Goal: Task Accomplishment & Management: Manage account settings

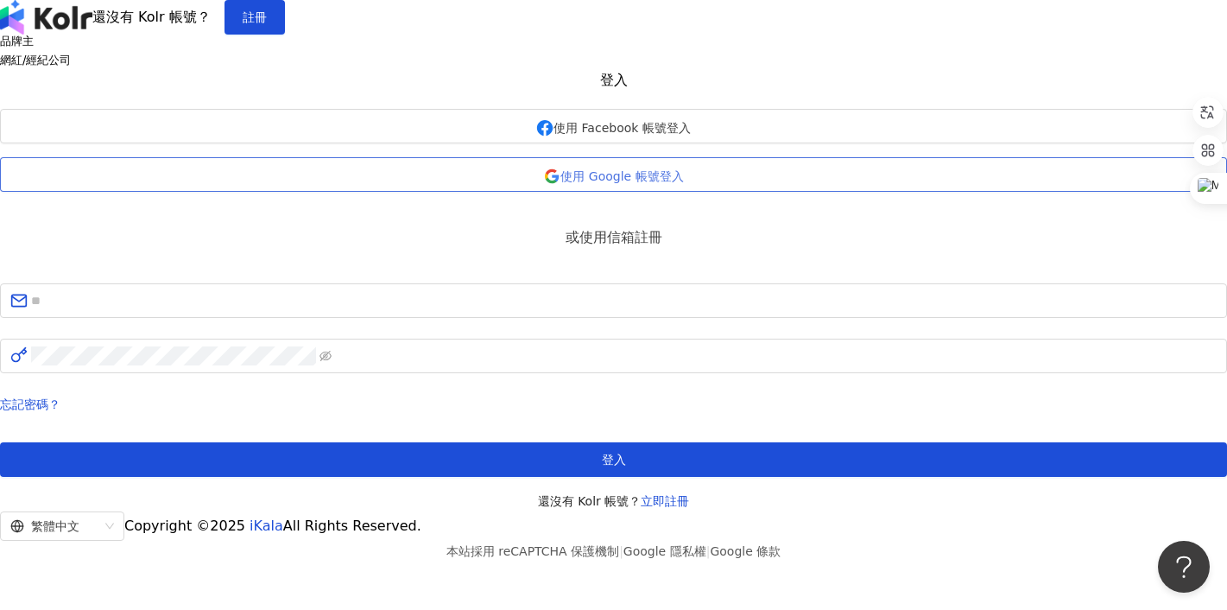
click at [630, 183] on span "使用 Google 帳號登入" at bounding box center [622, 176] width 123 height 14
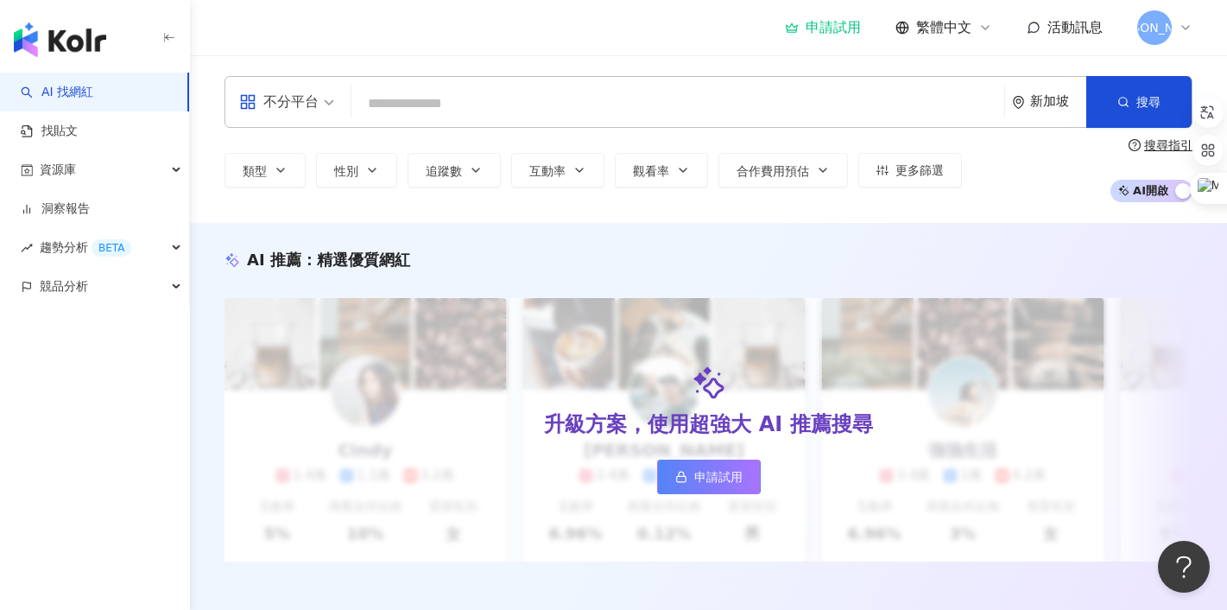
click at [1141, 20] on span "[PERSON_NAME]" at bounding box center [1155, 27] width 35 height 35
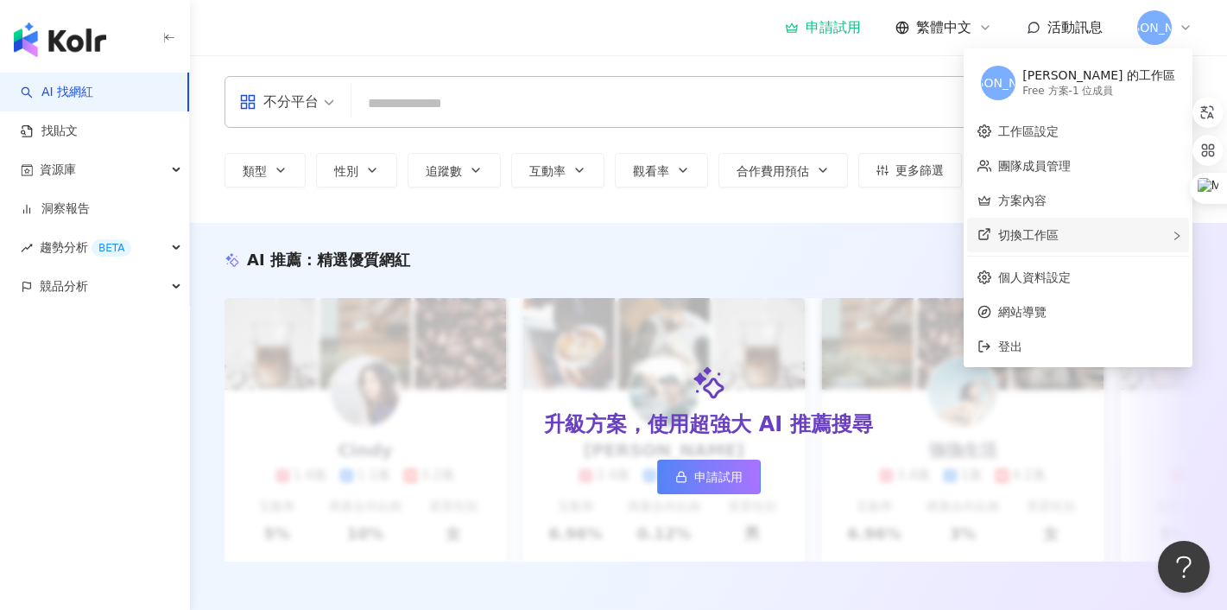
click at [1059, 235] on span "切換工作區" at bounding box center [1029, 235] width 60 height 14
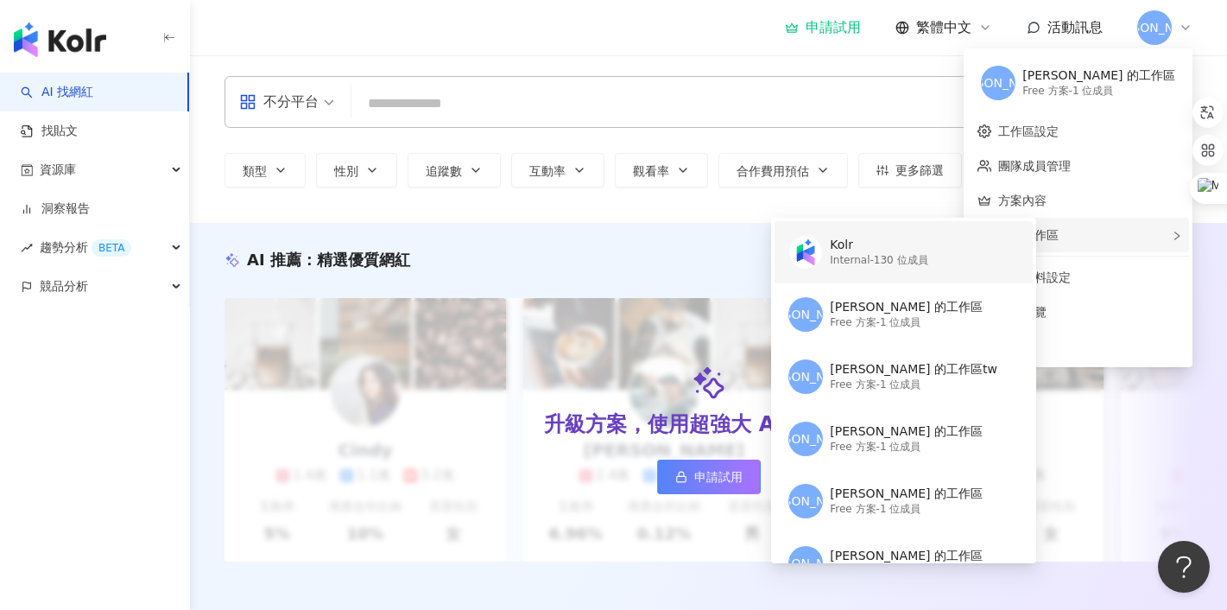
click at [921, 254] on div "Internal - 130 位成員" at bounding box center [879, 260] width 98 height 15
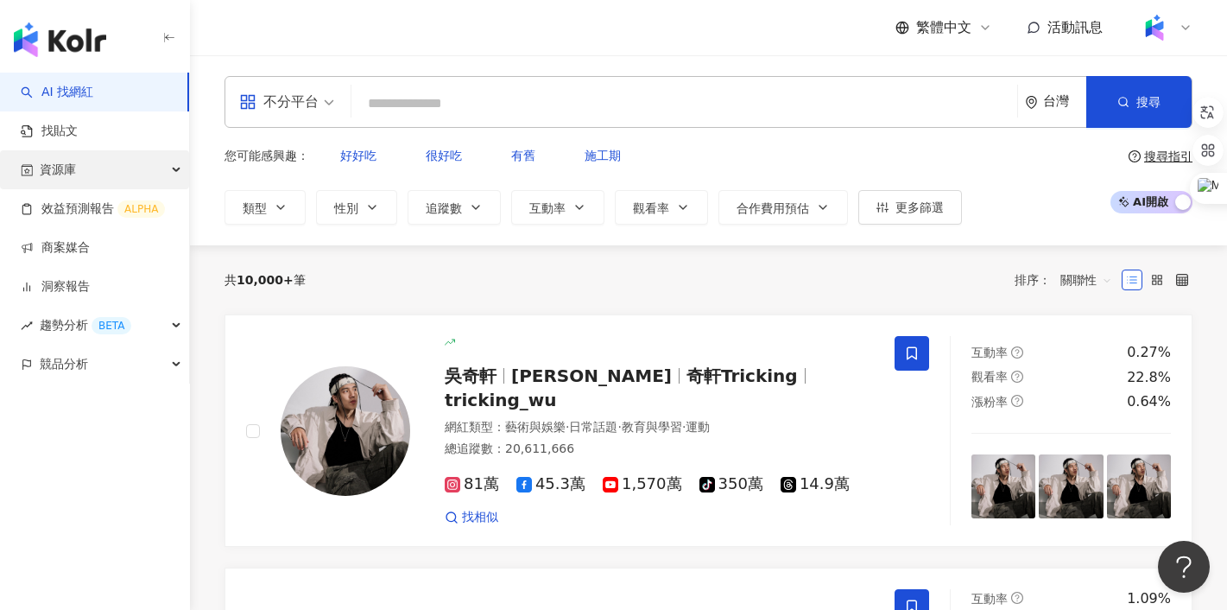
click at [90, 170] on div "資源庫" at bounding box center [94, 169] width 189 height 39
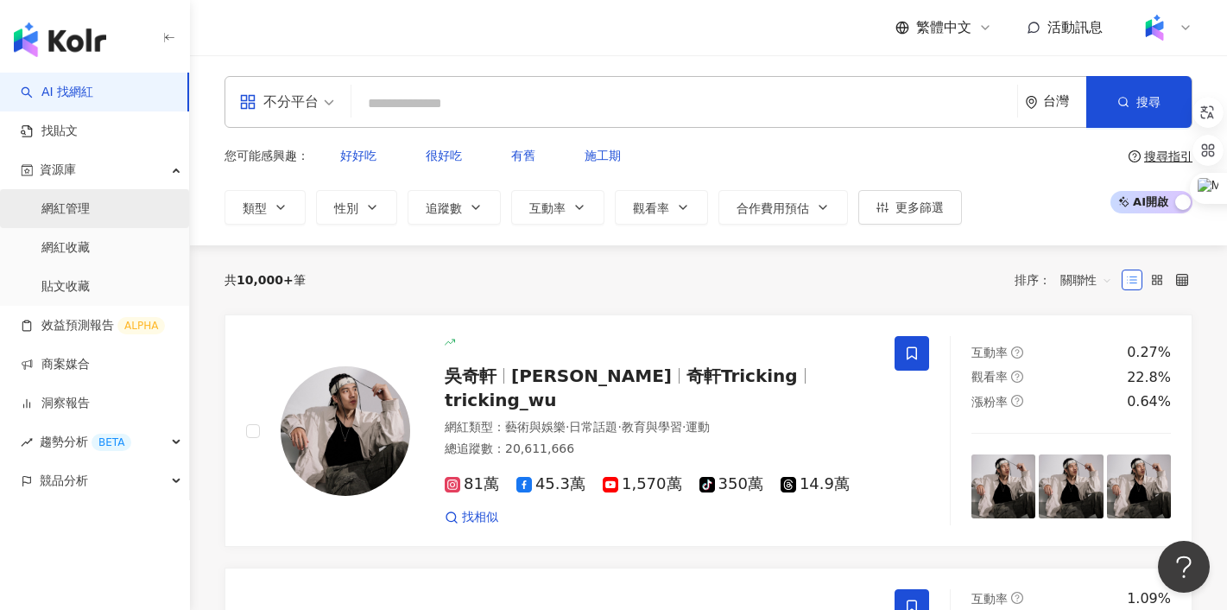
click at [83, 208] on link "網紅管理" at bounding box center [65, 208] width 48 height 17
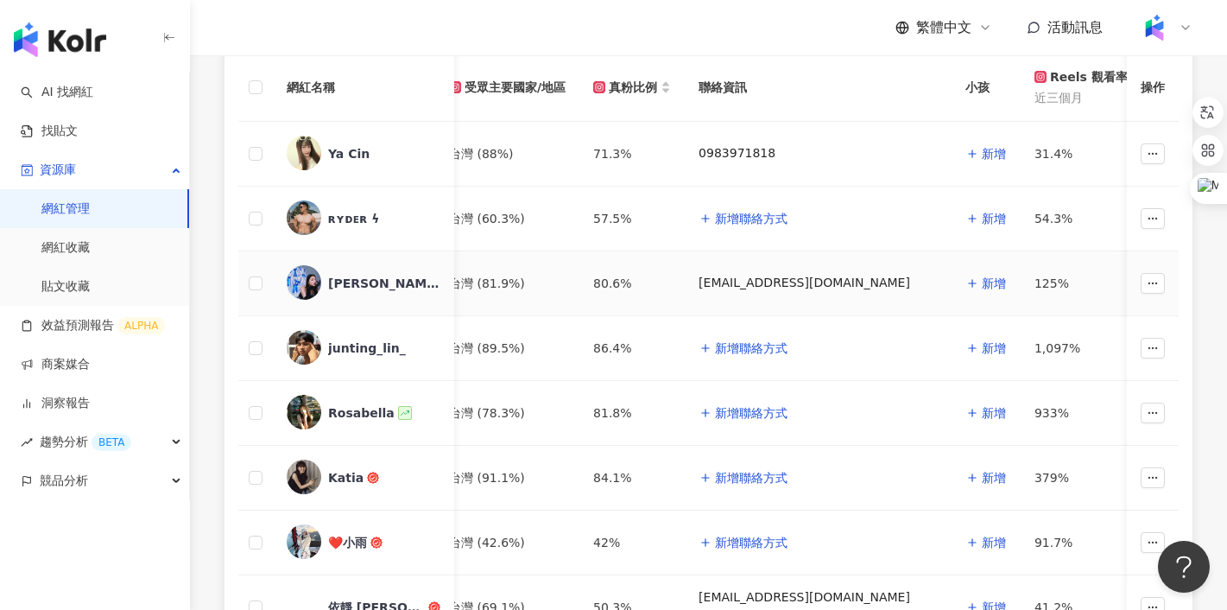
scroll to position [270, 0]
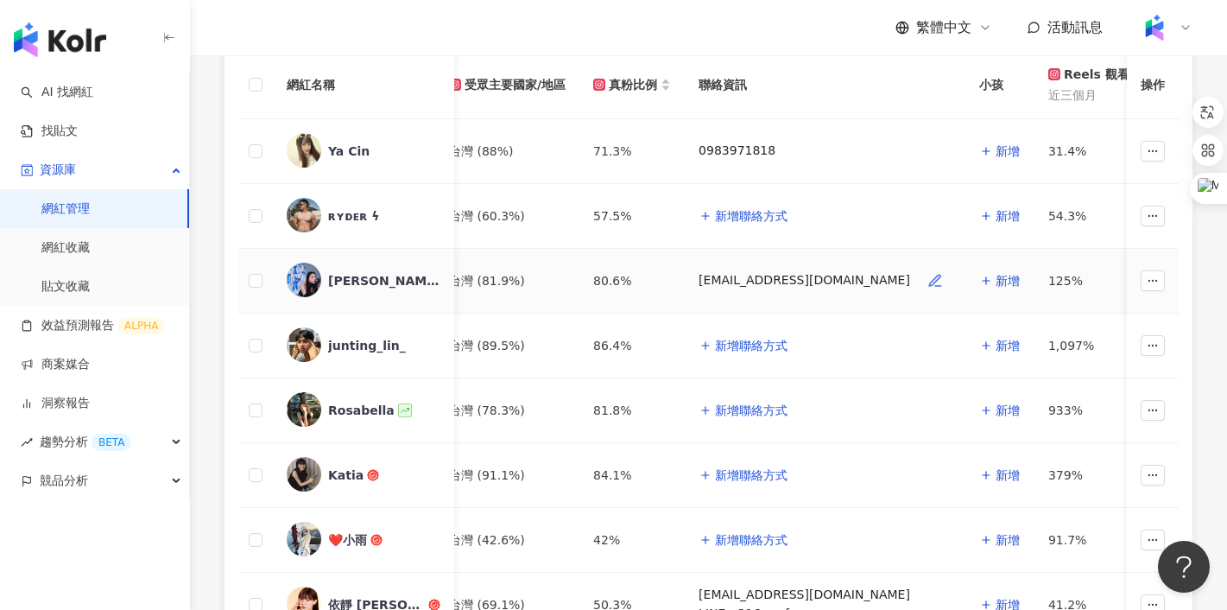
click at [928, 280] on icon "button" at bounding box center [936, 281] width 16 height 16
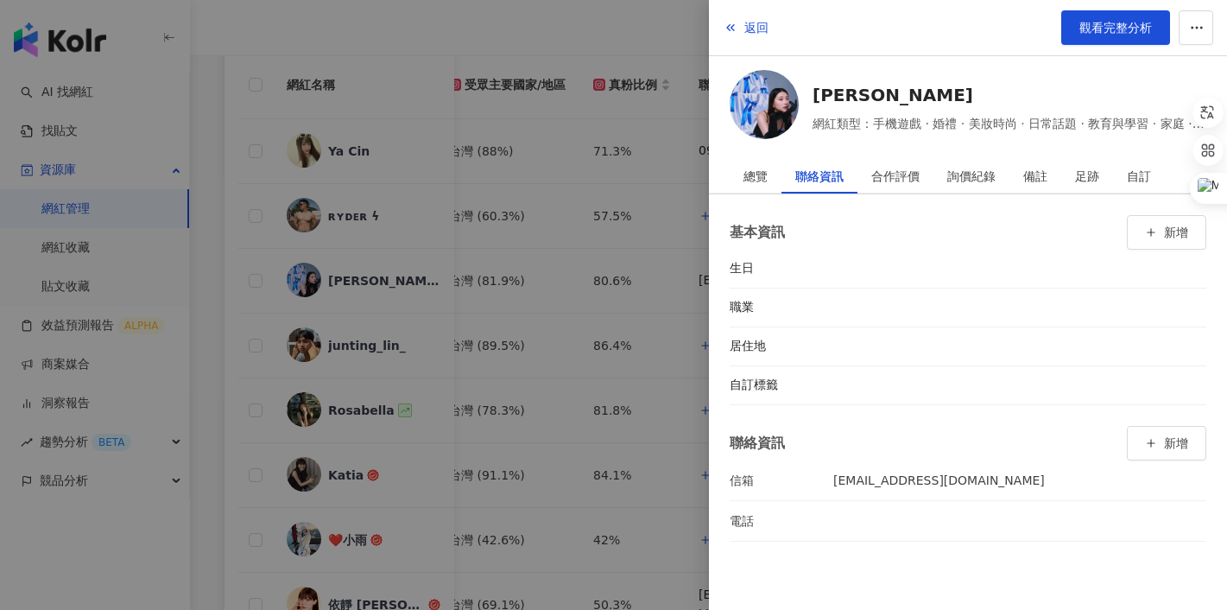
click at [666, 245] on div at bounding box center [613, 305] width 1227 height 610
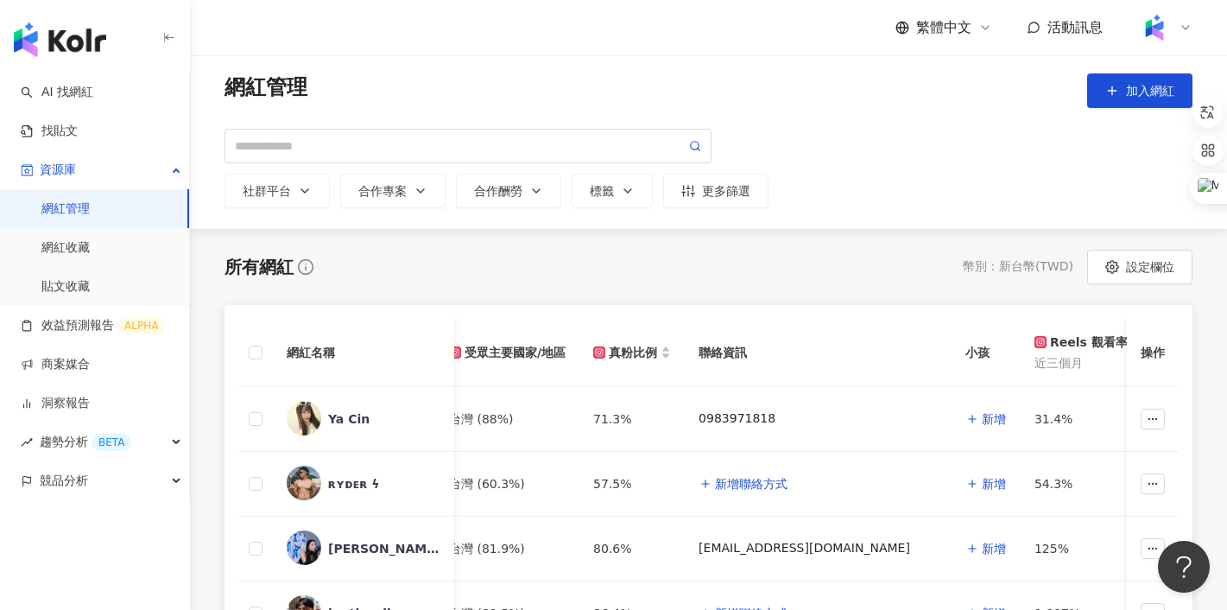
scroll to position [0, 0]
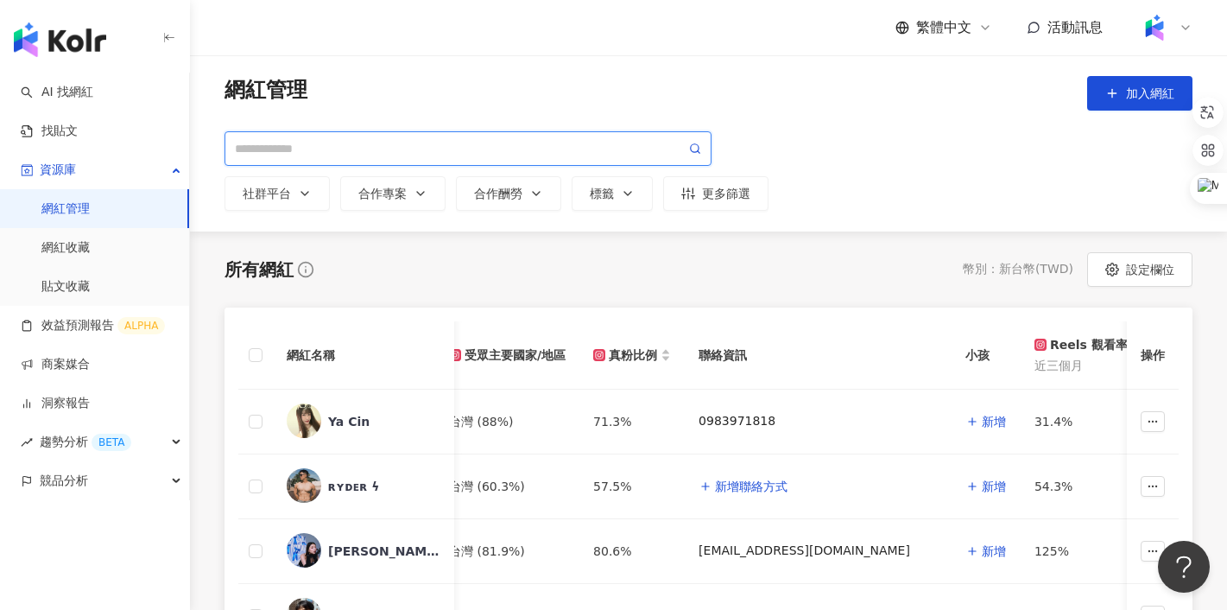
click at [418, 143] on input "search" at bounding box center [460, 148] width 451 height 19
type input "**"
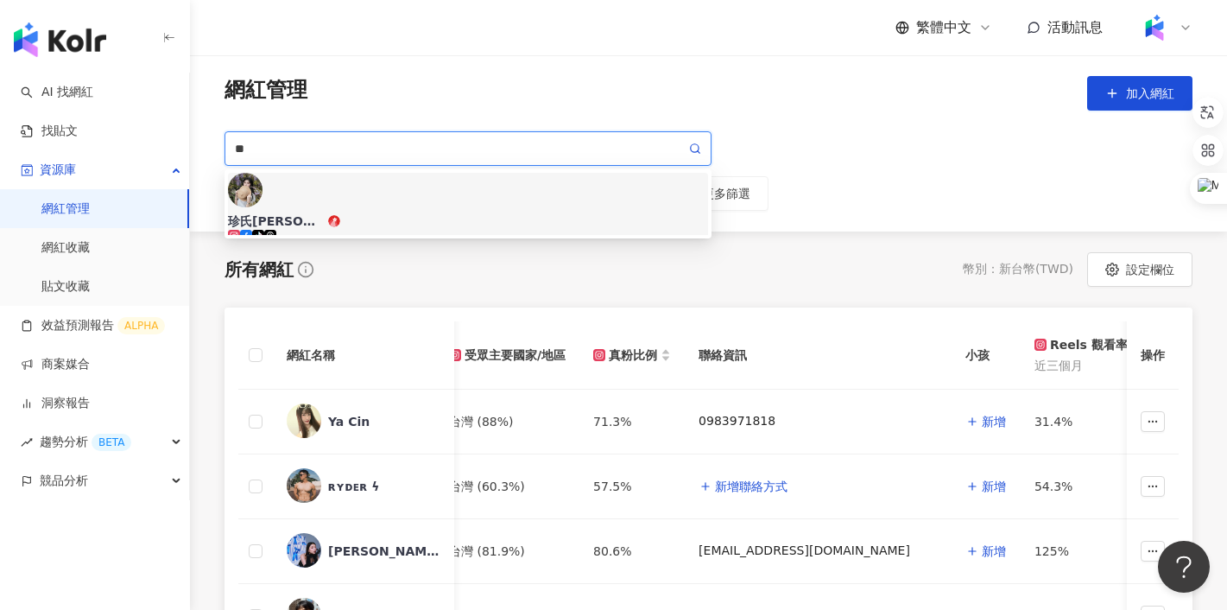
click at [433, 212] on div "[PERSON_NAME]吃美食 [PERSON_NAME] Foodie Life tiktok-icon 48,567 追蹤者" at bounding box center [468, 239] width 480 height 55
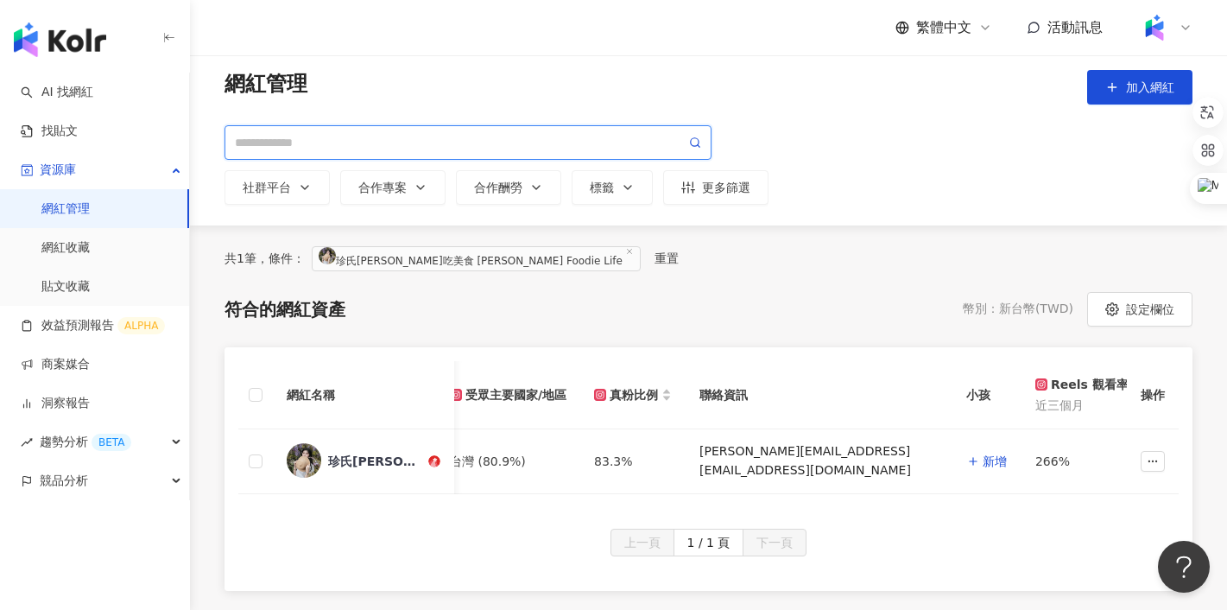
scroll to position [98, 0]
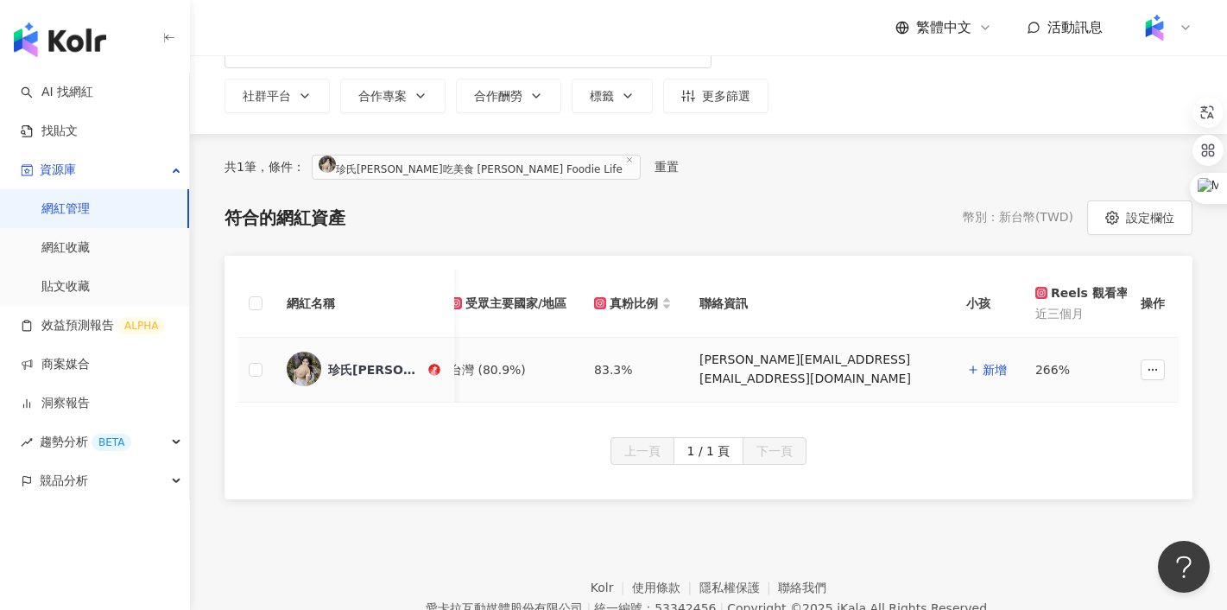
click at [314, 371] on img at bounding box center [304, 369] width 35 height 35
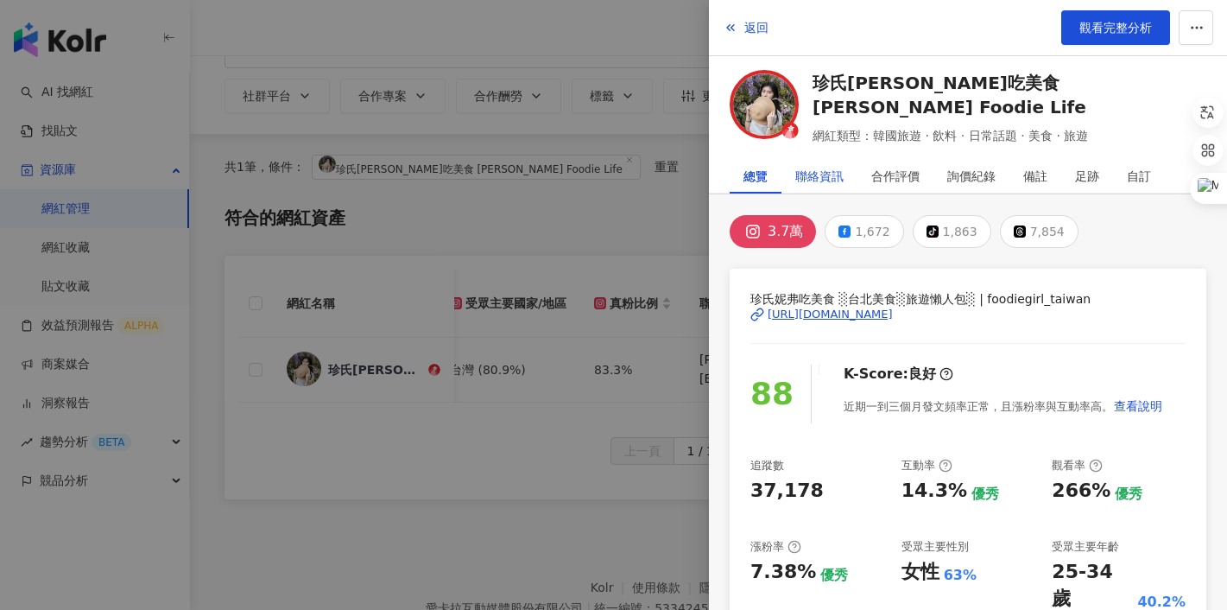
click at [825, 178] on div "聯絡資訊" at bounding box center [820, 176] width 48 height 35
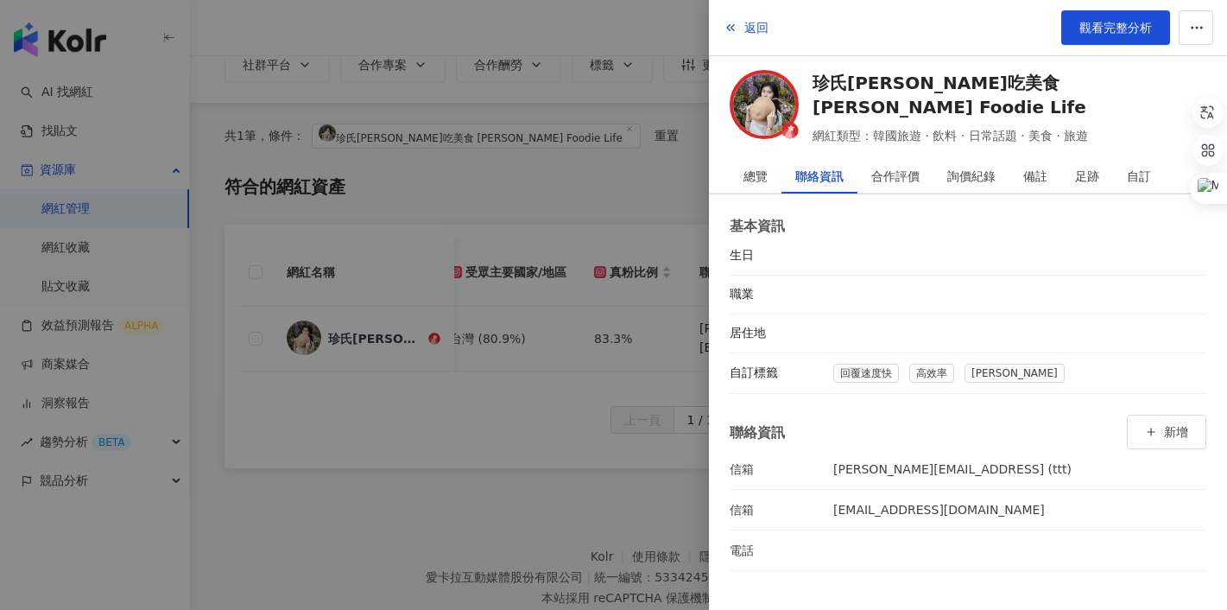
scroll to position [105, 0]
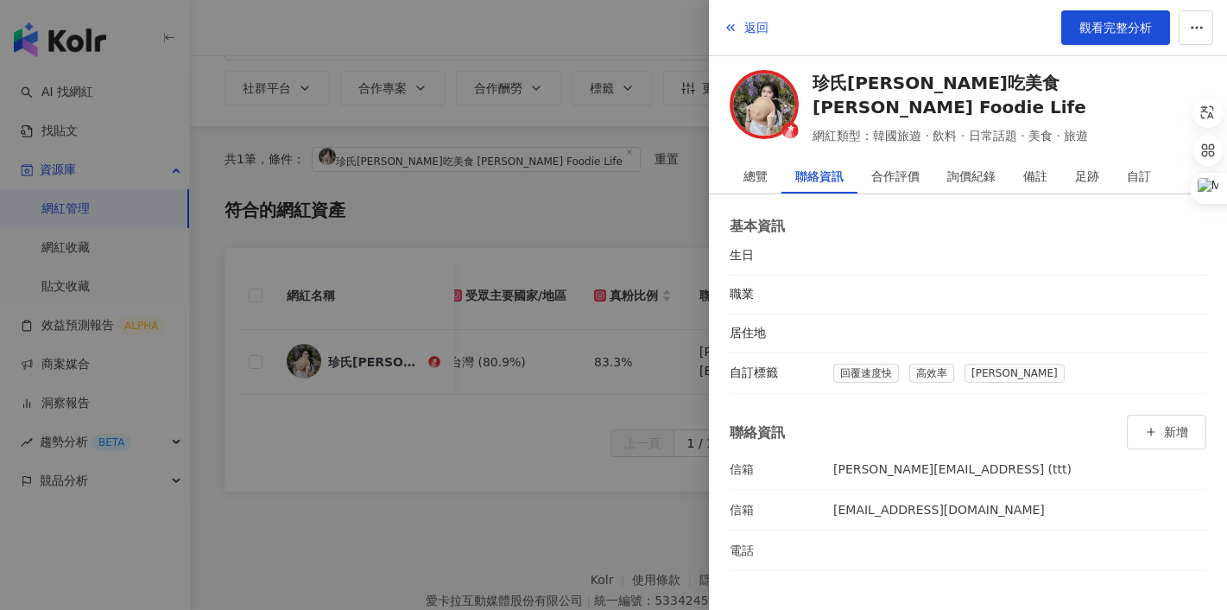
click at [662, 333] on div at bounding box center [613, 305] width 1227 height 610
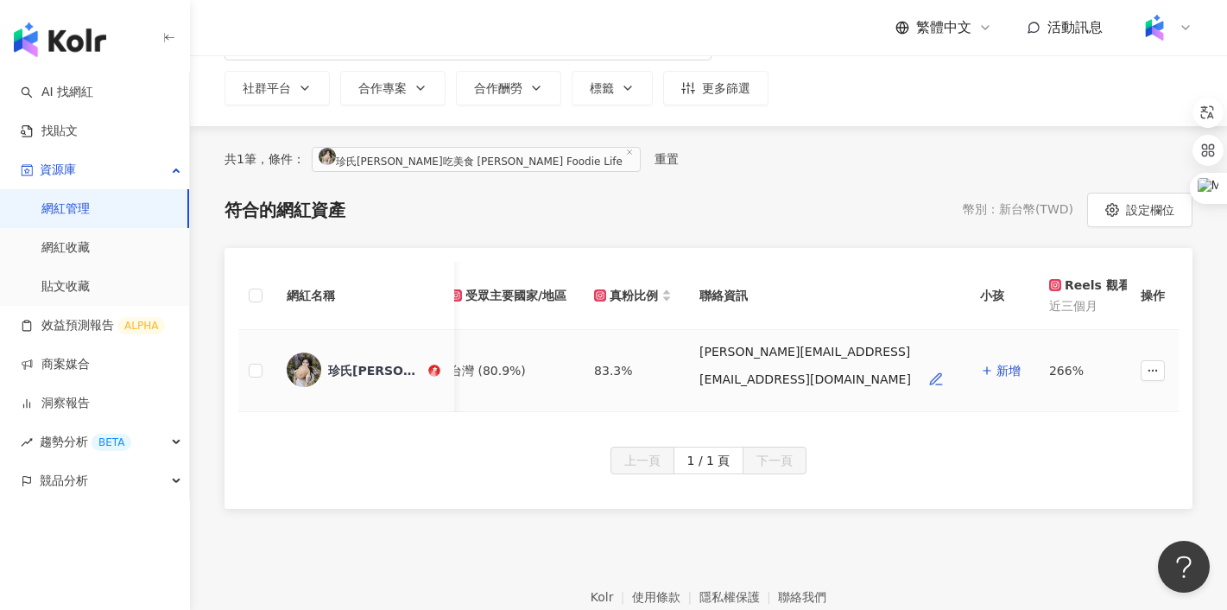
click at [930, 373] on icon "button" at bounding box center [935, 378] width 11 height 11
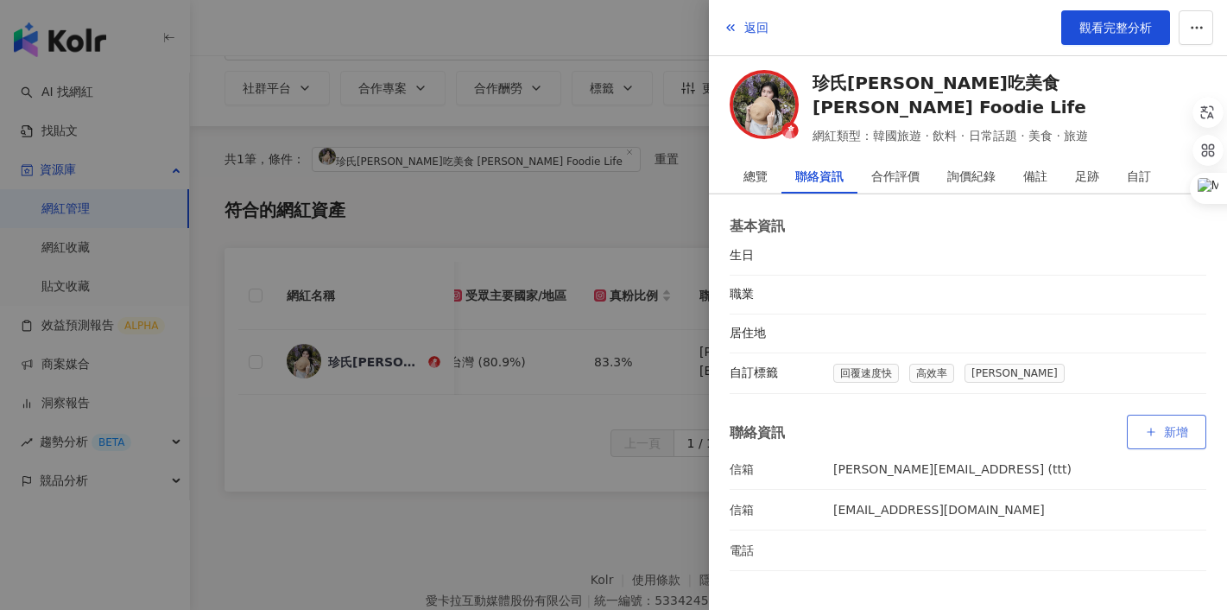
click at [1144, 428] on button "新增" at bounding box center [1166, 432] width 79 height 35
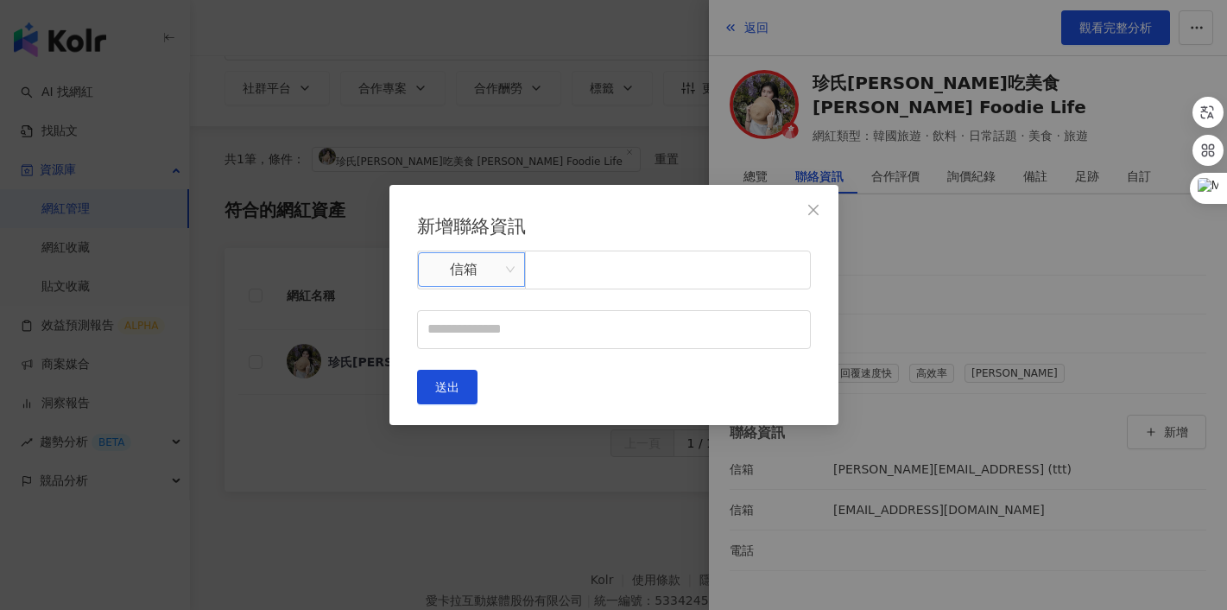
click at [460, 280] on span "信箱" at bounding box center [471, 269] width 86 height 33
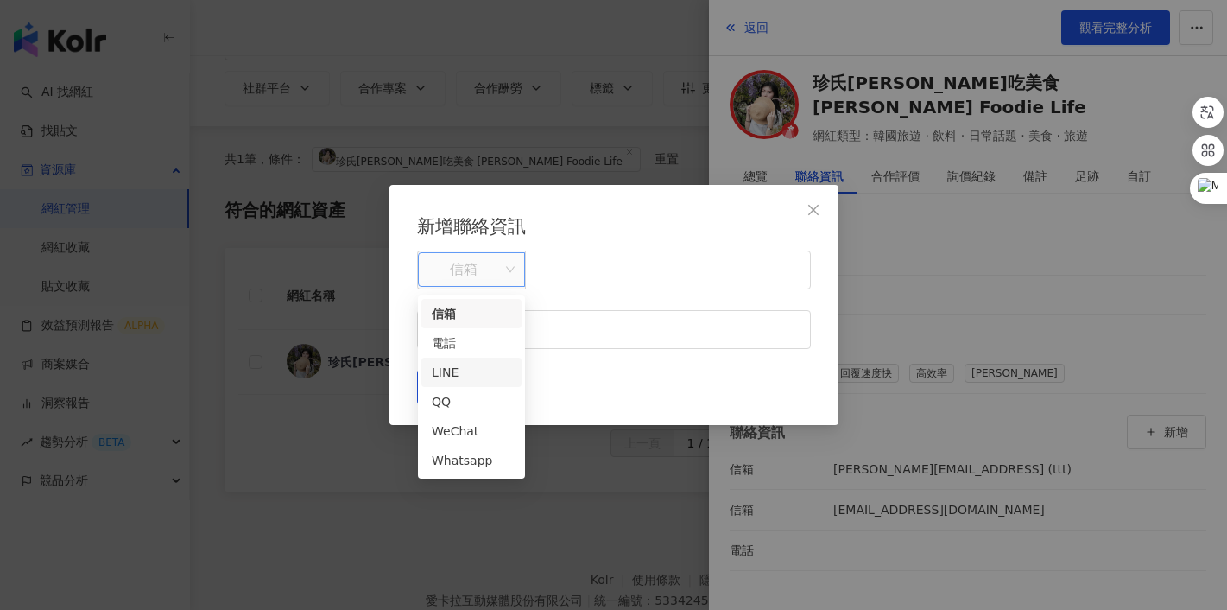
click at [462, 374] on div "LINE" at bounding box center [471, 372] width 79 height 19
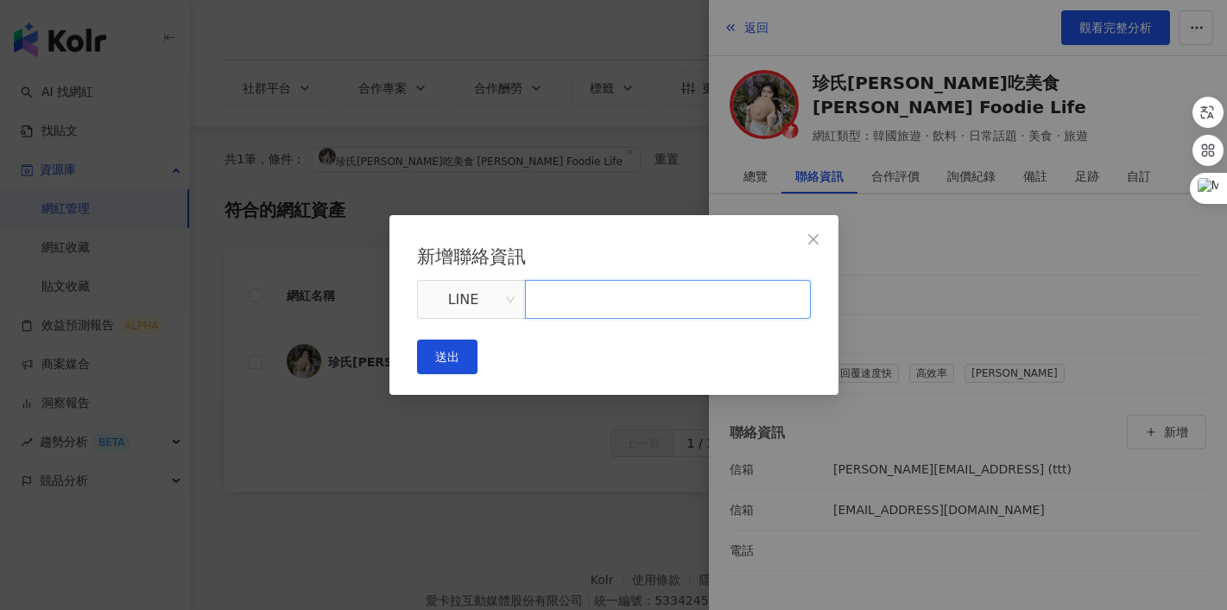
click at [601, 299] on input "text" at bounding box center [668, 299] width 286 height 39
type input "*"
type input "********"
click at [710, 253] on h2 "新增聯絡資訊" at bounding box center [614, 257] width 394 height 29
click at [783, 379] on div "新增聯絡資訊 LINE ******** 送出" at bounding box center [614, 305] width 449 height 181
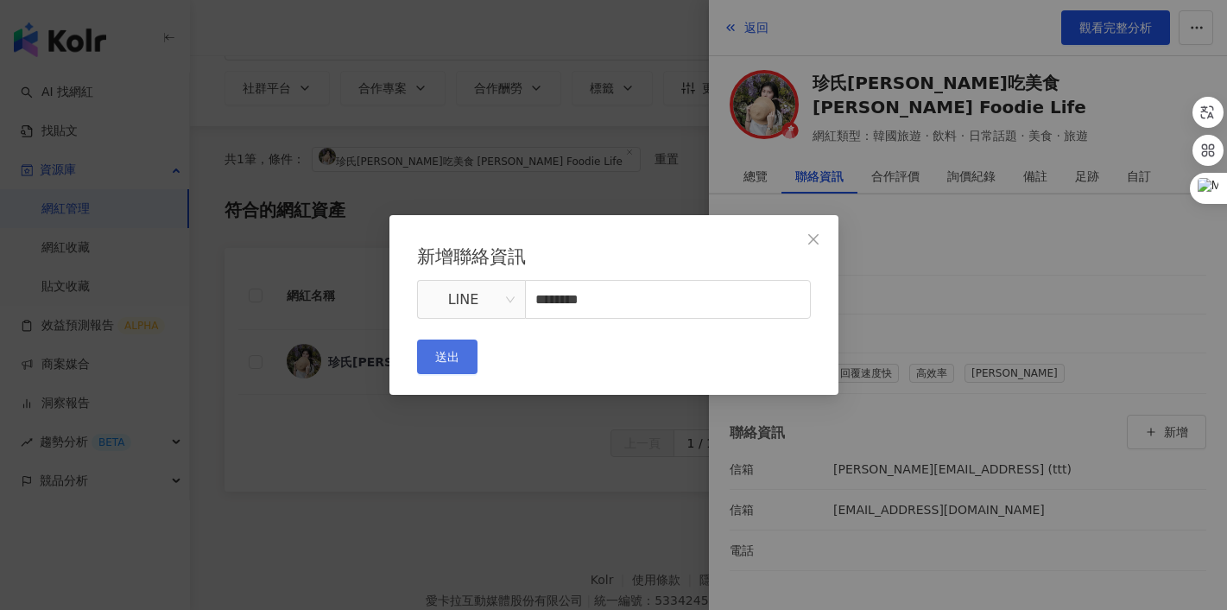
click at [460, 364] on span "送出" at bounding box center [447, 357] width 24 height 14
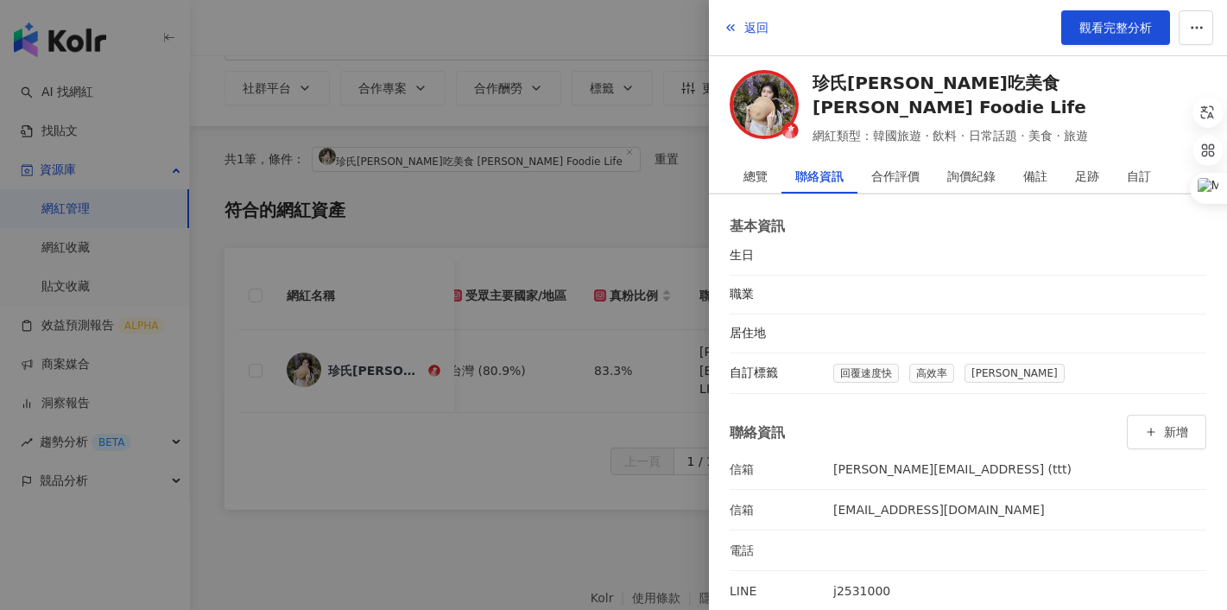
click at [638, 426] on div at bounding box center [613, 305] width 1227 height 610
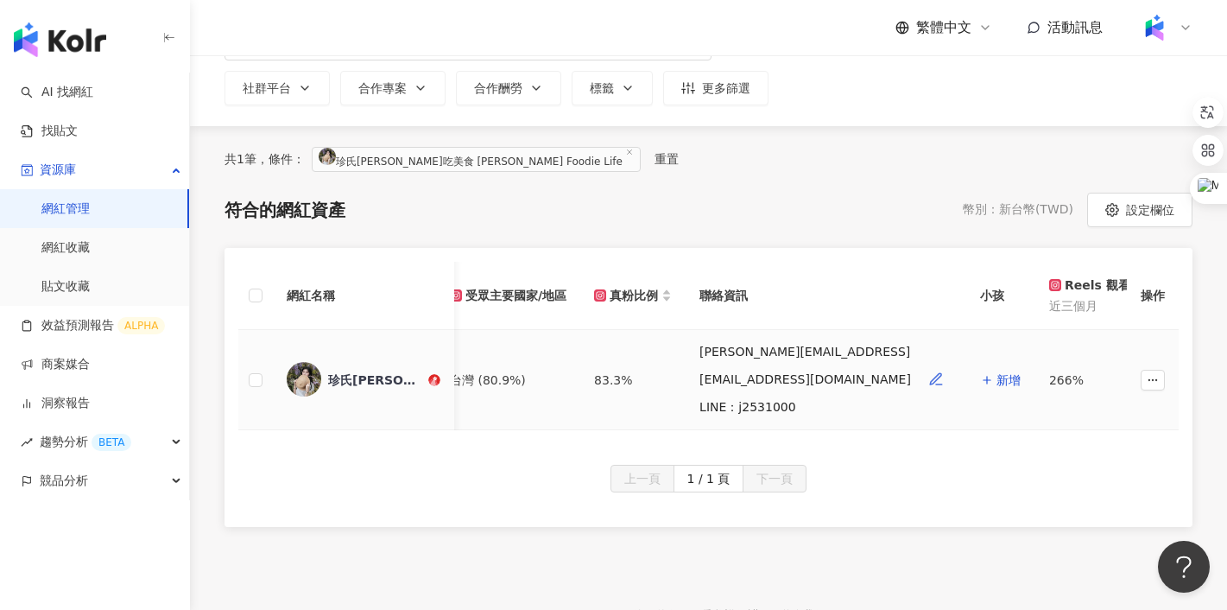
click at [929, 377] on icon "button" at bounding box center [937, 379] width 16 height 16
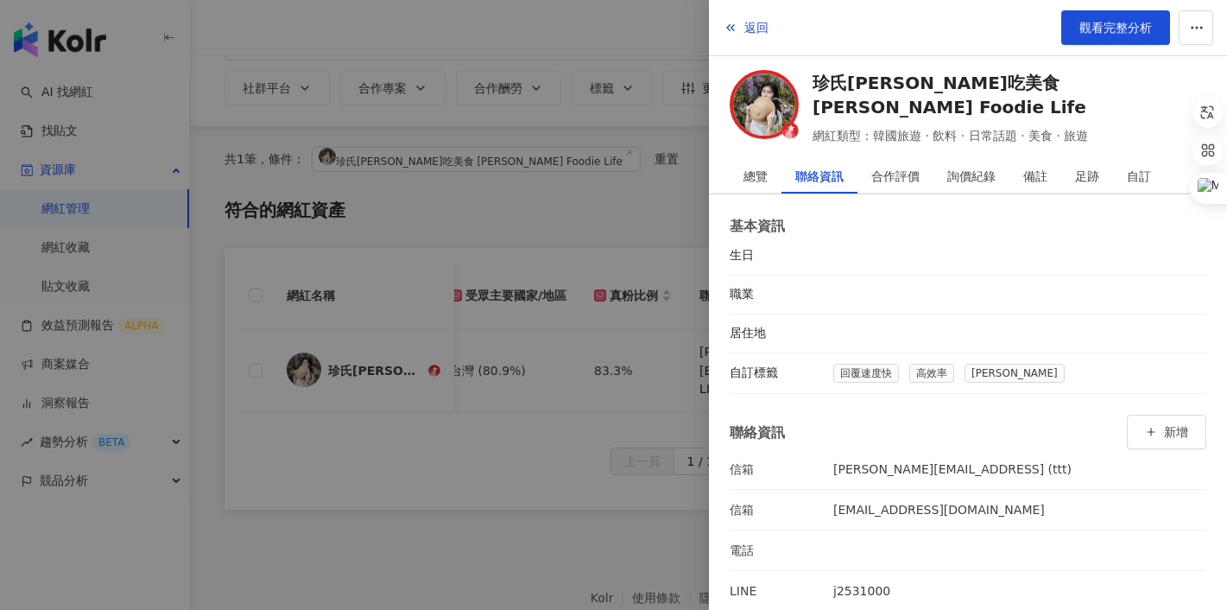
click at [650, 409] on div at bounding box center [613, 305] width 1227 height 610
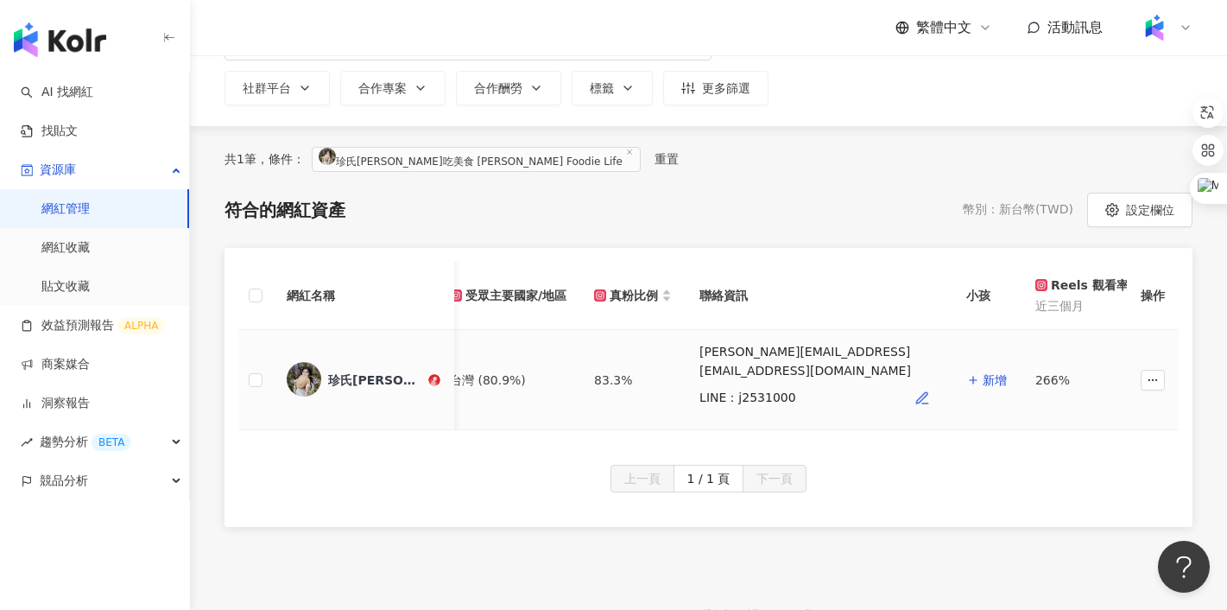
click at [915, 396] on icon "button" at bounding box center [923, 398] width 16 height 16
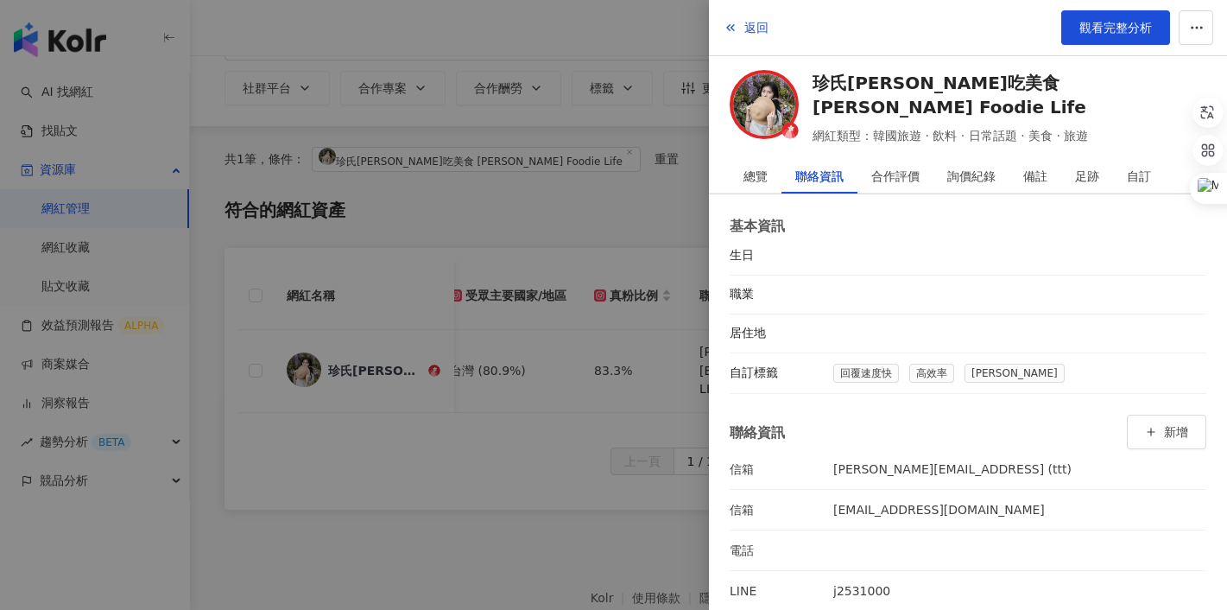
click at [663, 426] on div at bounding box center [613, 305] width 1227 height 610
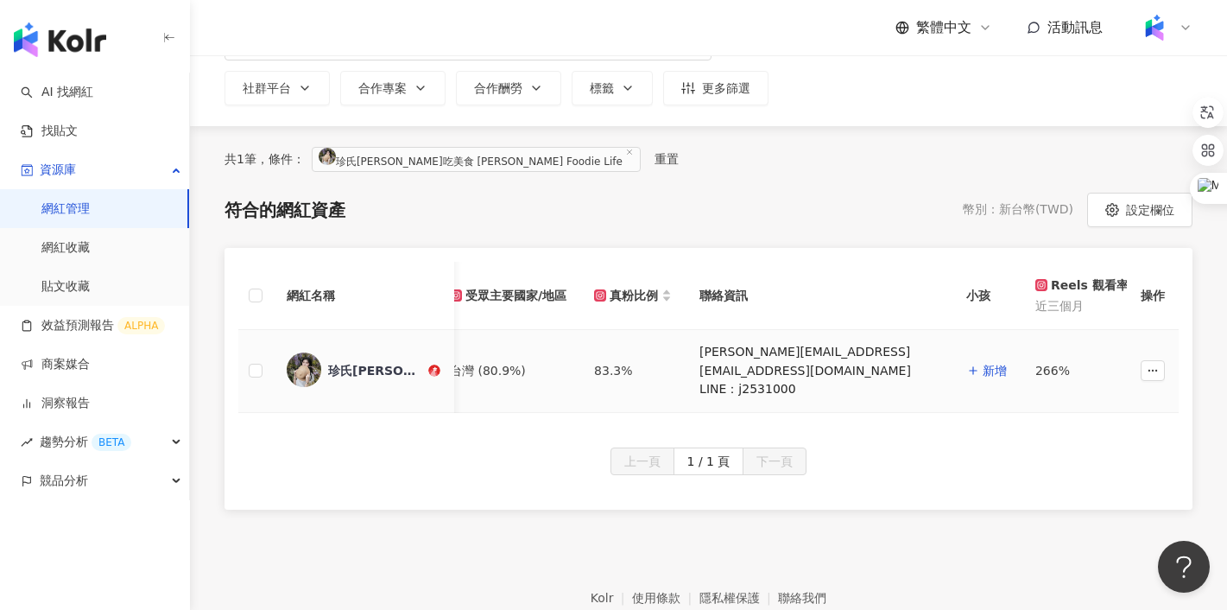
click at [356, 371] on div "珍氏[PERSON_NAME]吃美食 [PERSON_NAME] Foodie Life" at bounding box center [376, 370] width 97 height 17
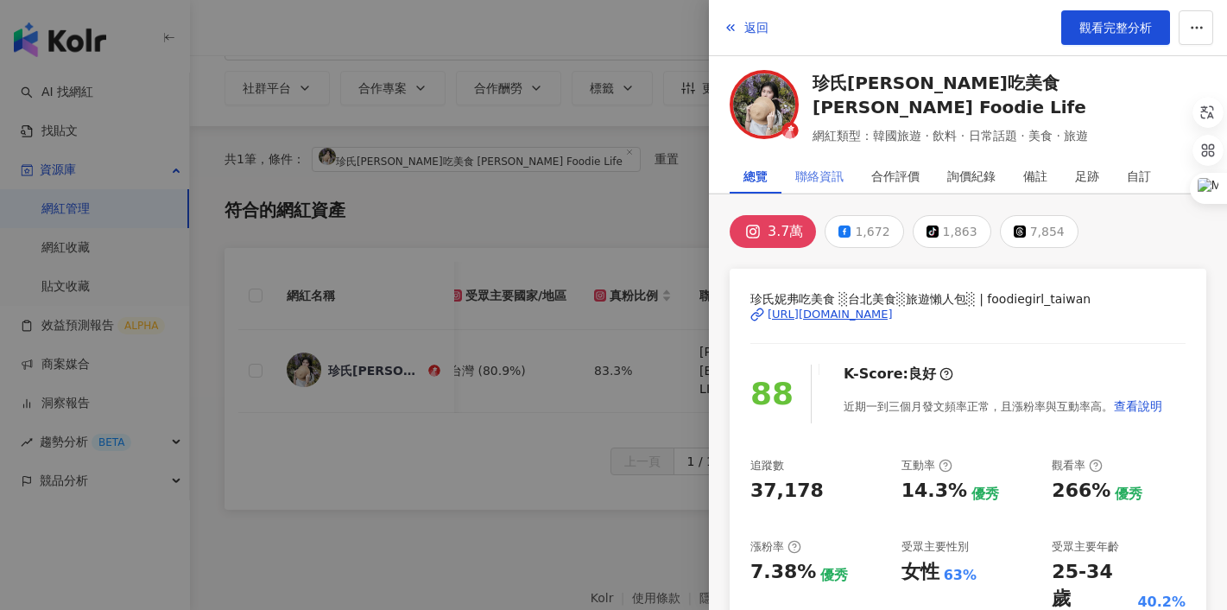
click at [847, 180] on div "聯絡資訊" at bounding box center [820, 176] width 76 height 35
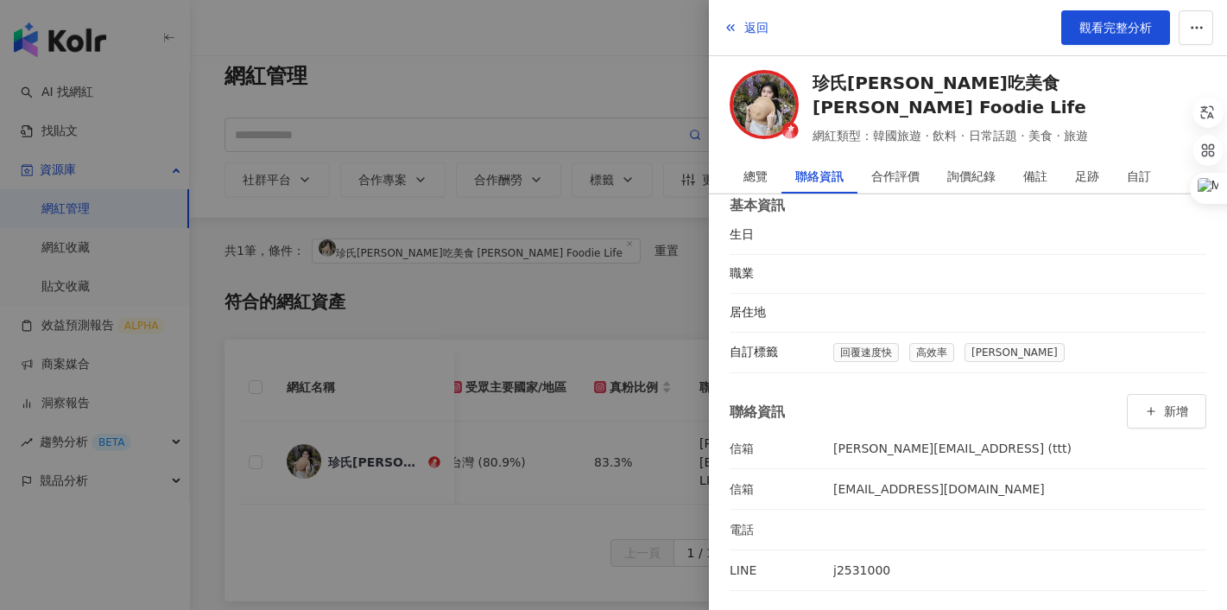
scroll to position [13, 0]
